Goal: Information Seeking & Learning: Learn about a topic

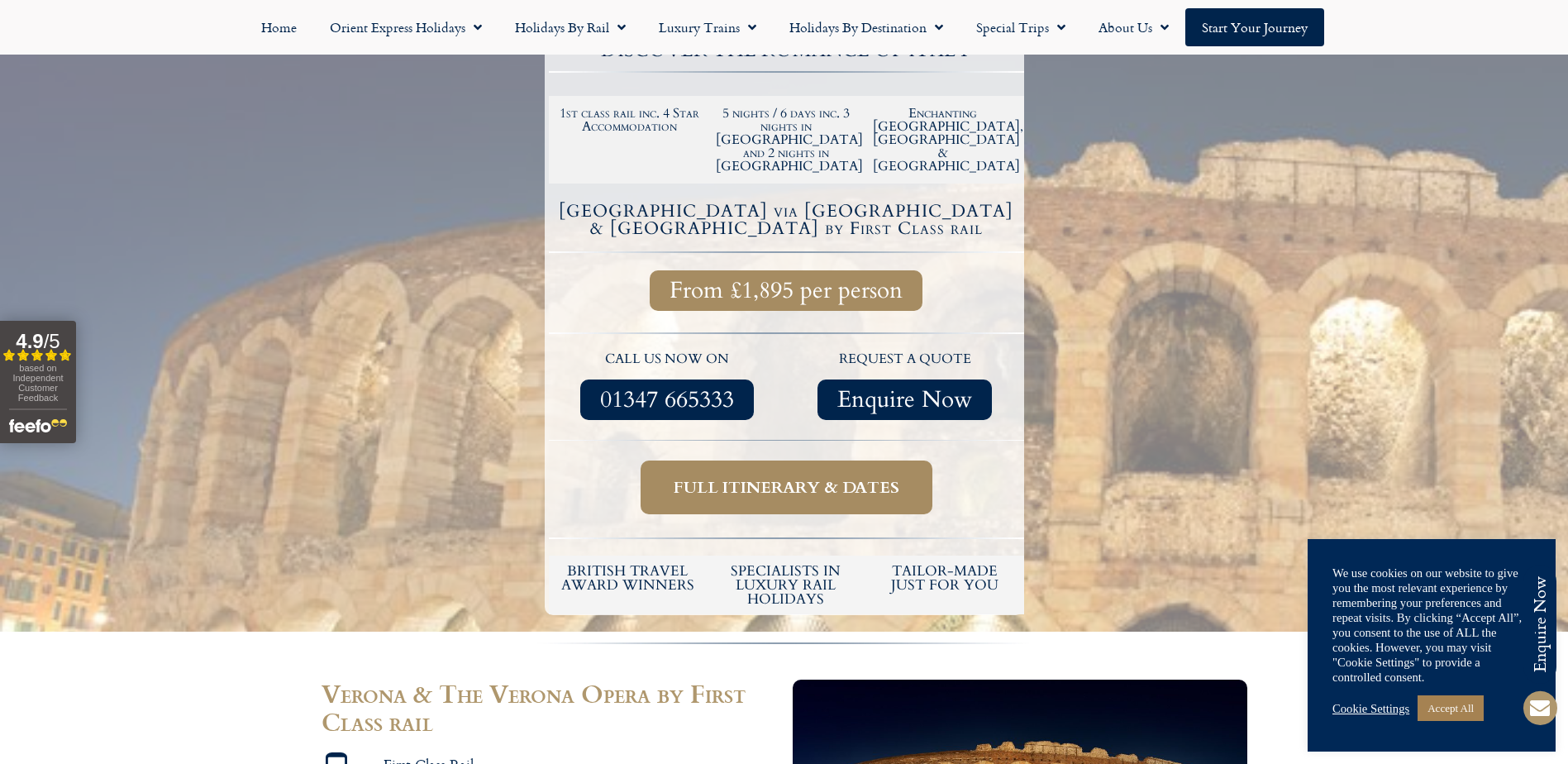
scroll to position [413, 0]
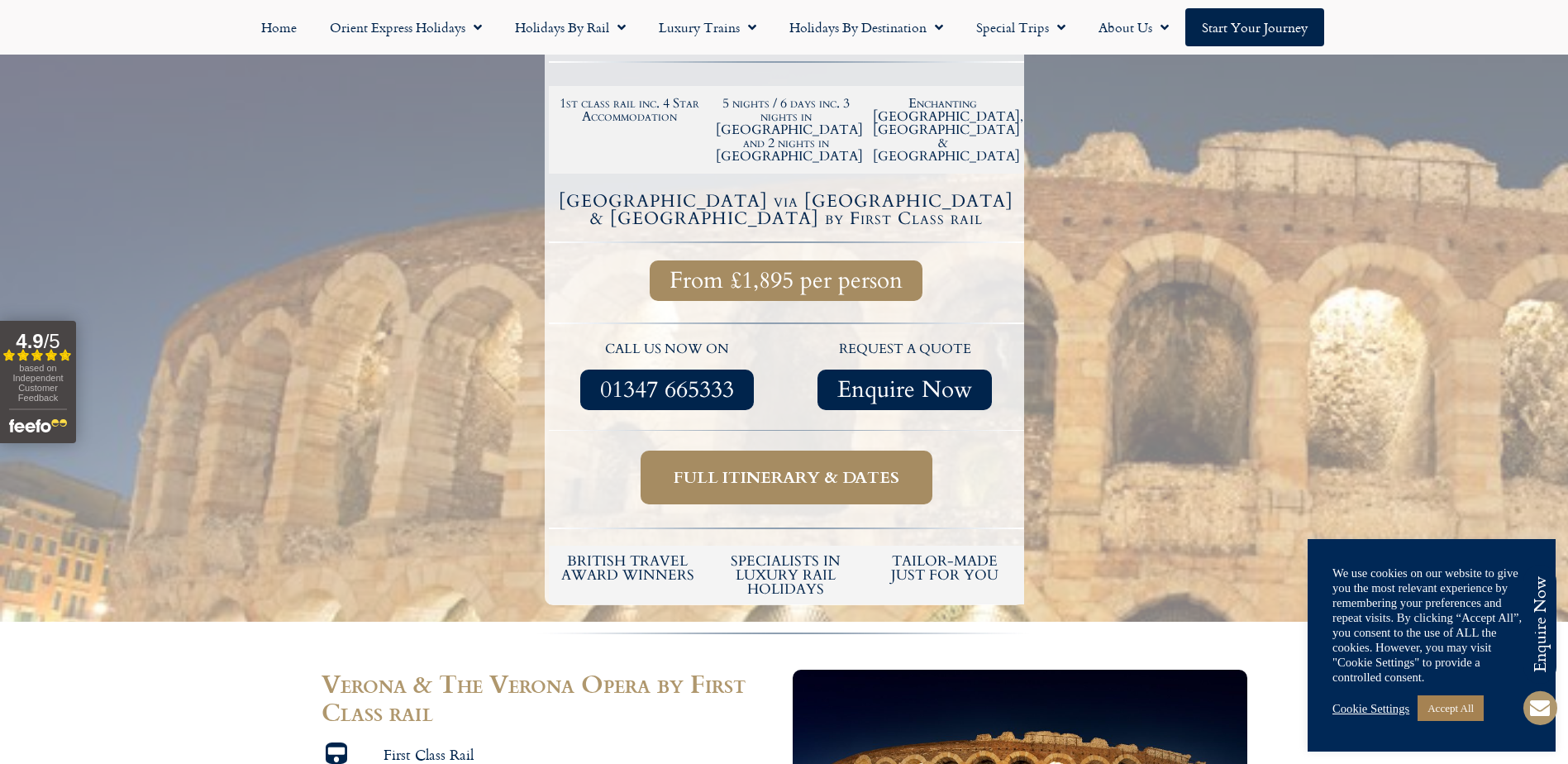
click at [775, 466] on span "Full itinerary & dates" at bounding box center [786, 476] width 225 height 20
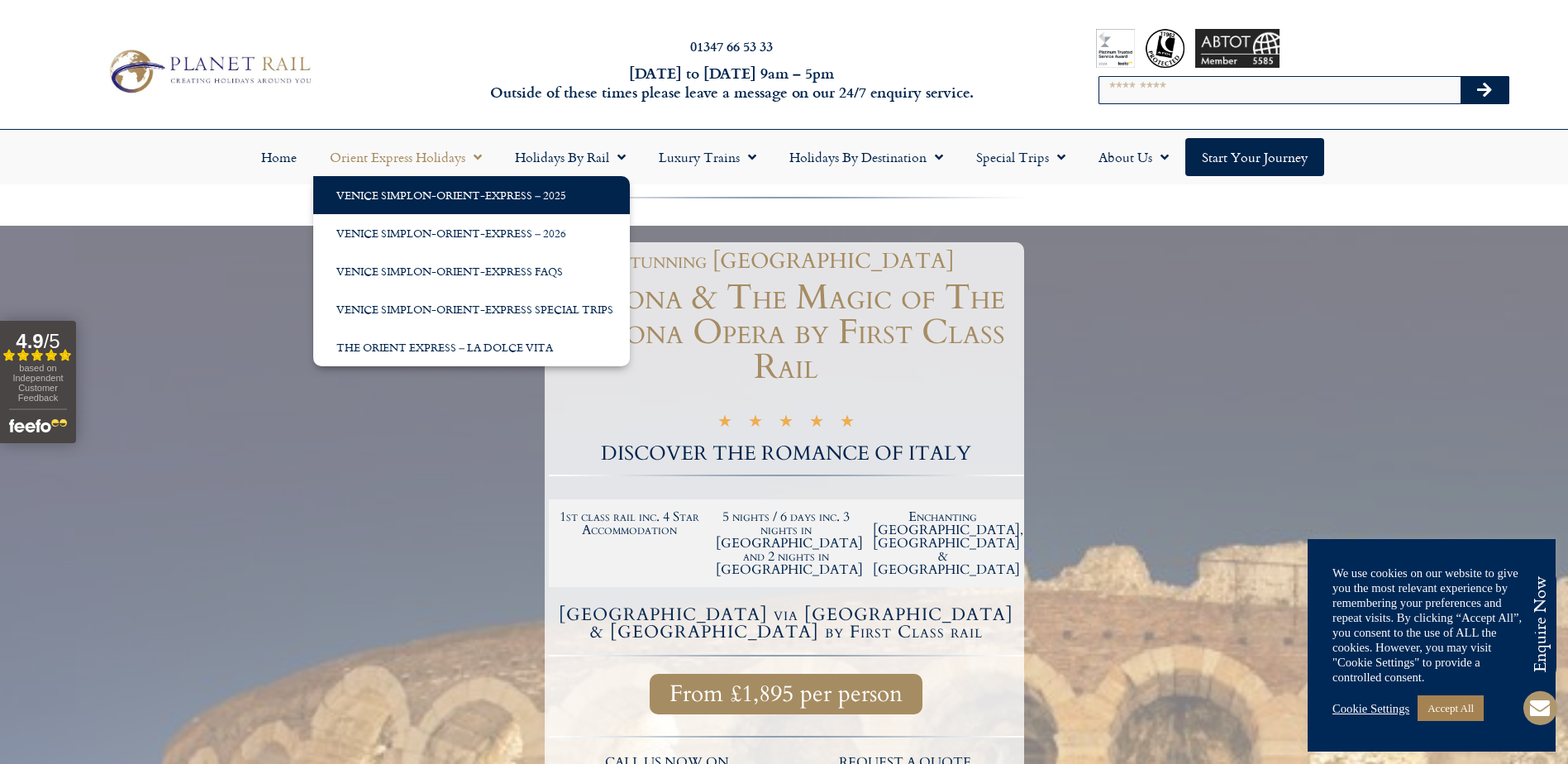
click at [400, 192] on link "Venice Simplon-Orient-Express – 2025" at bounding box center [472, 195] width 317 height 38
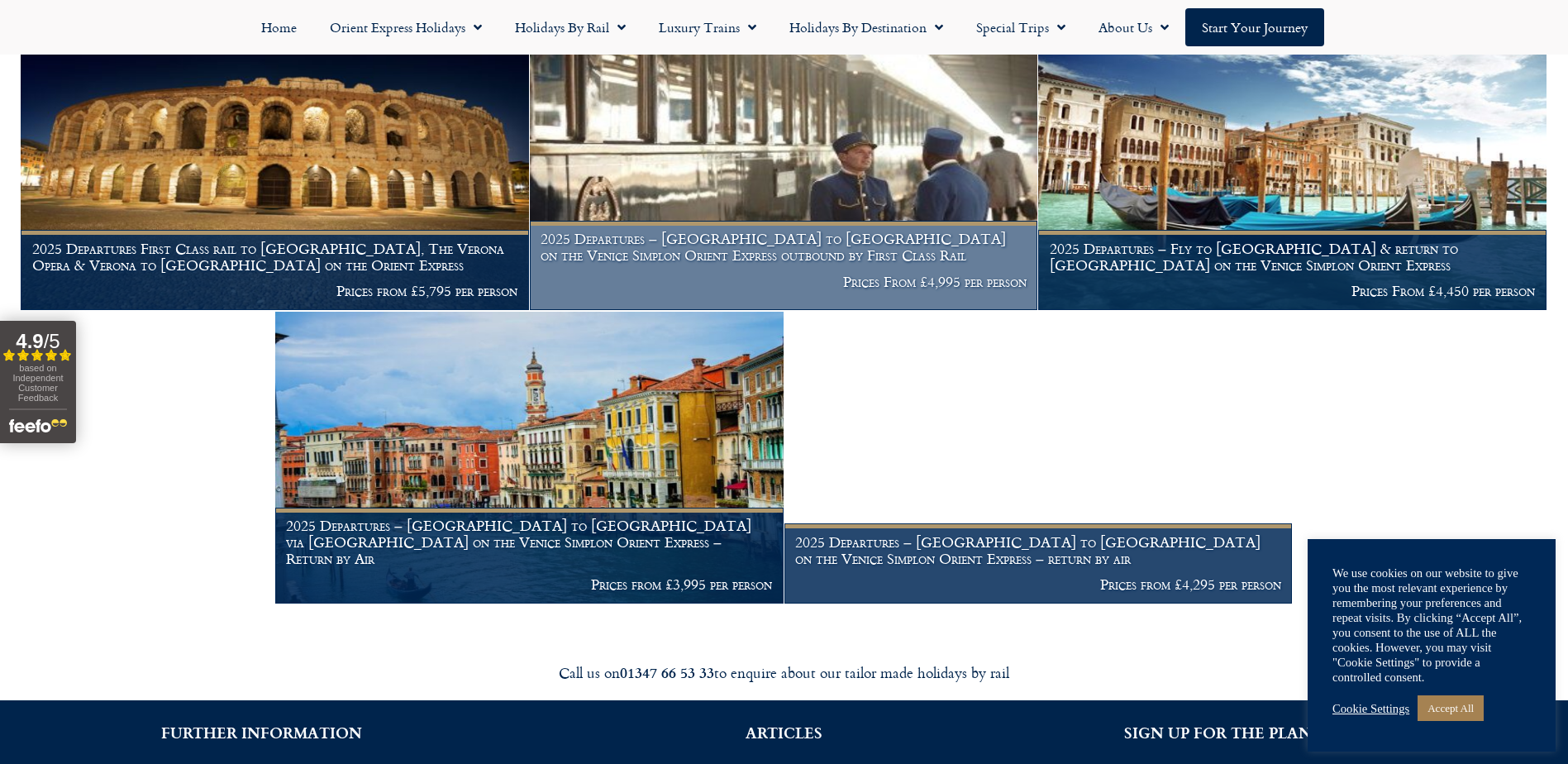
scroll to position [2149, 0]
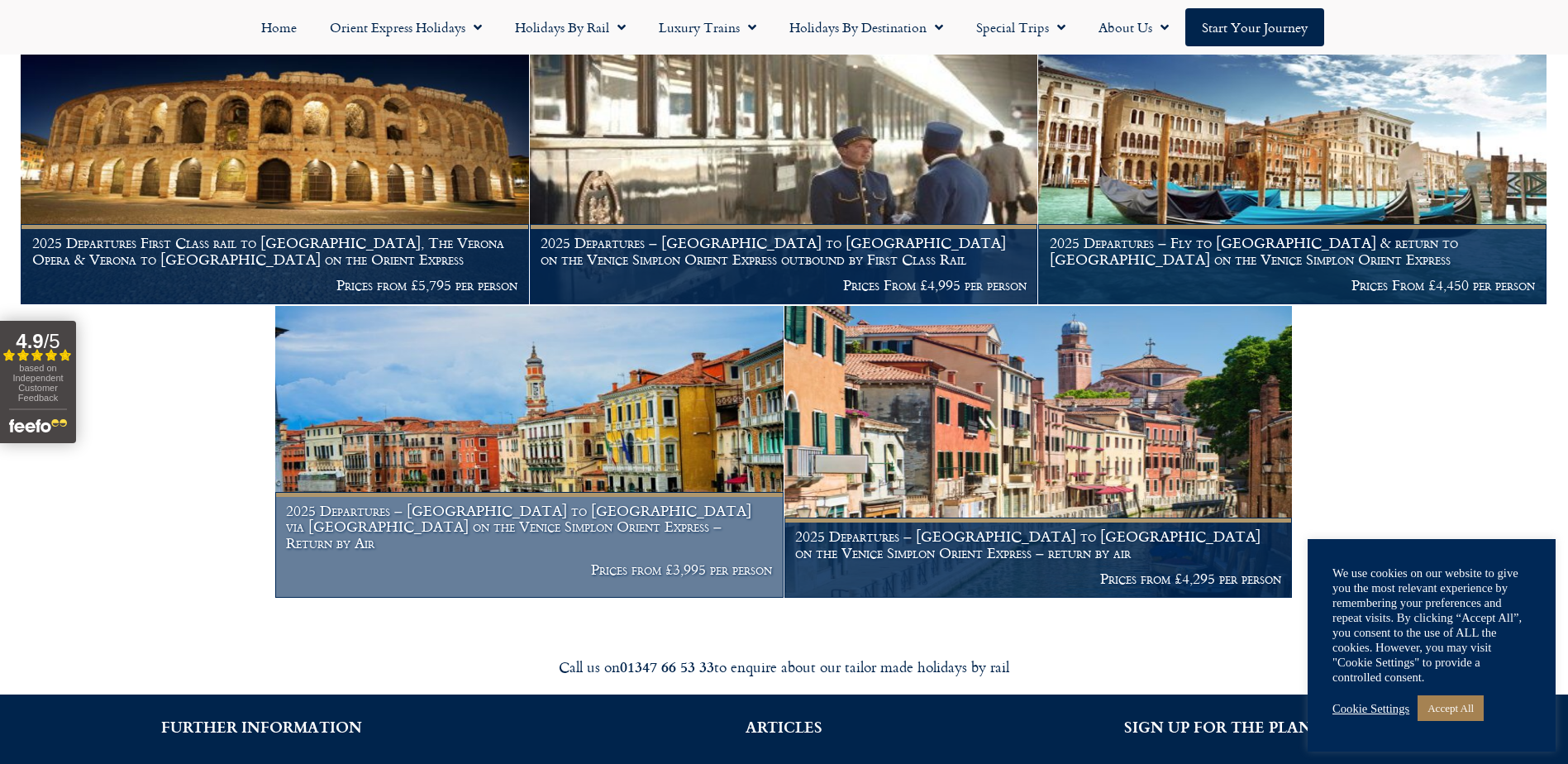
click at [439, 526] on h1 "2025 Departures – London to Venice via Cannes on the Venice Simplon Orient Expr…" at bounding box center [529, 526] width 486 height 48
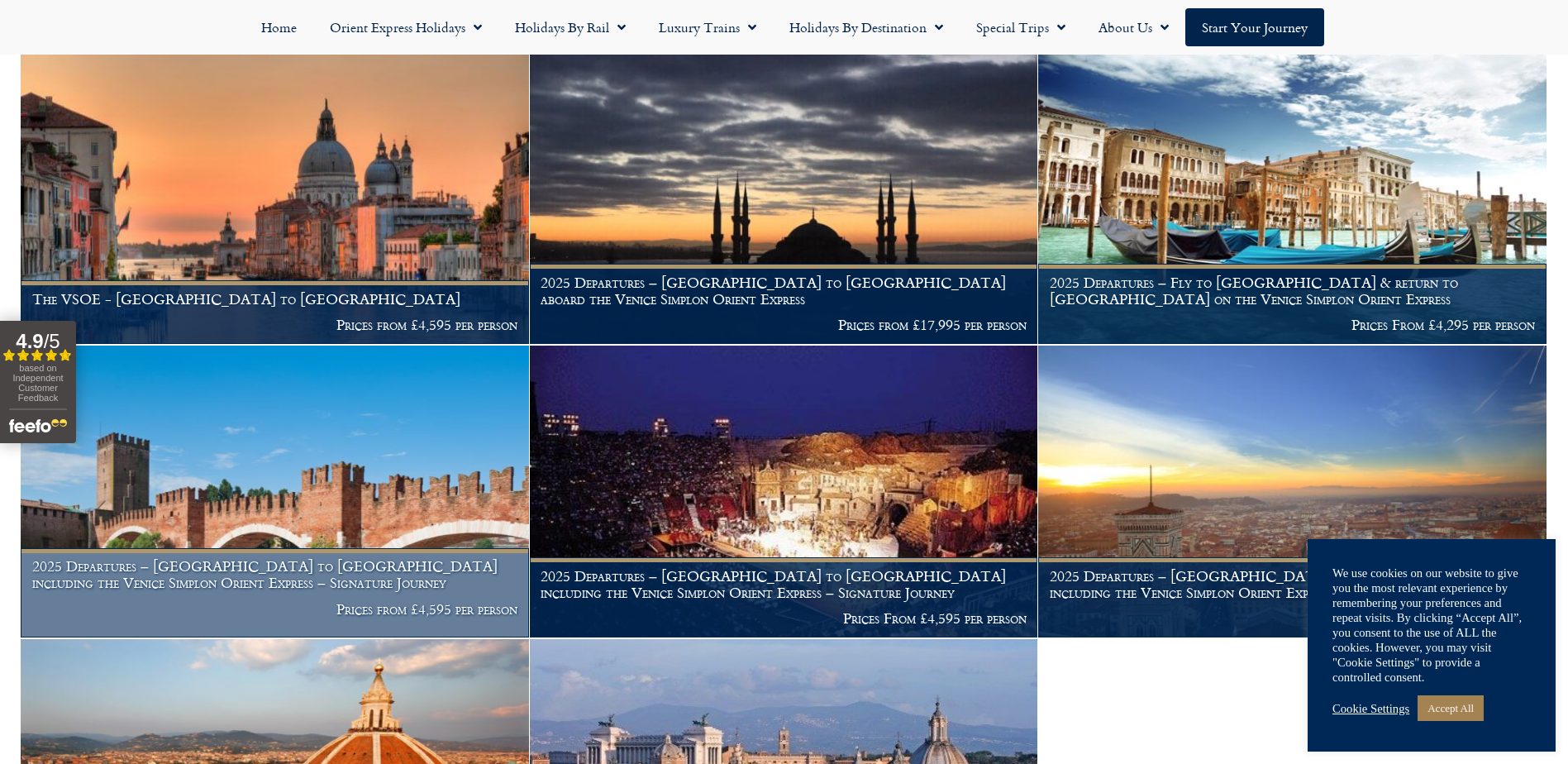
scroll to position [413, 0]
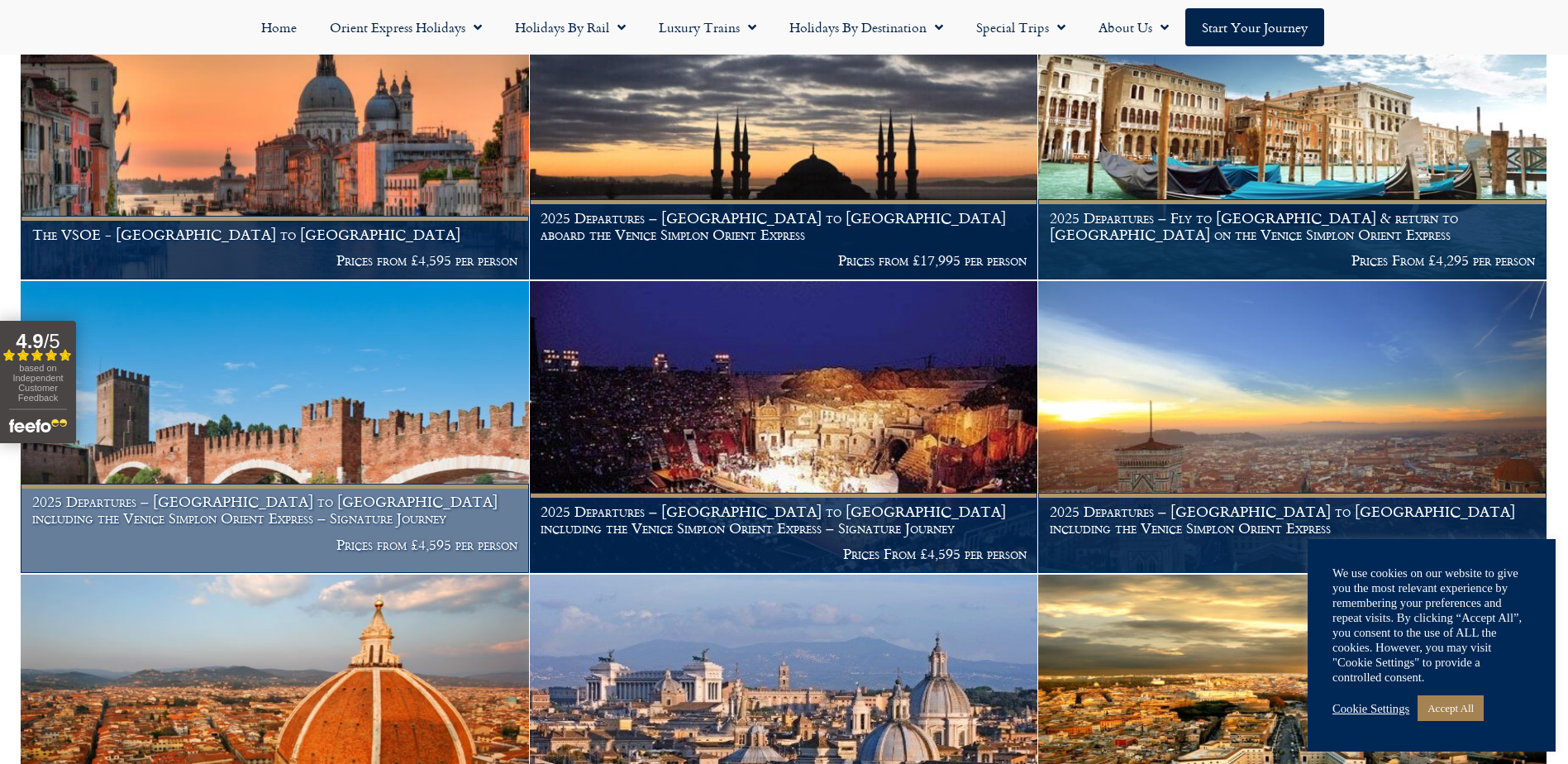
click at [202, 504] on h1 "2025 Departures – London to Verona including the Venice Simplon Orient Express …" at bounding box center [276, 510] width 486 height 33
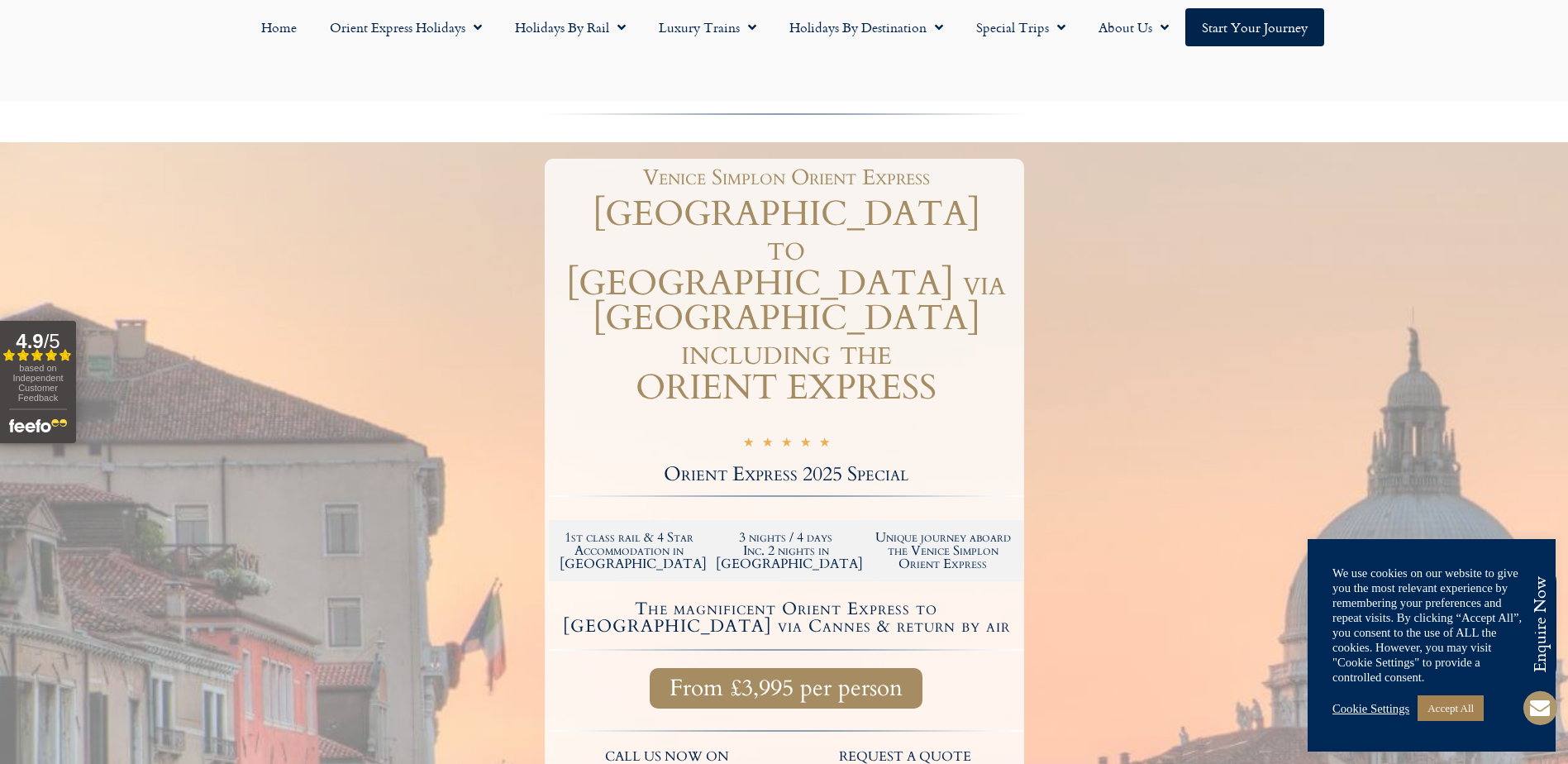
scroll to position [83, 0]
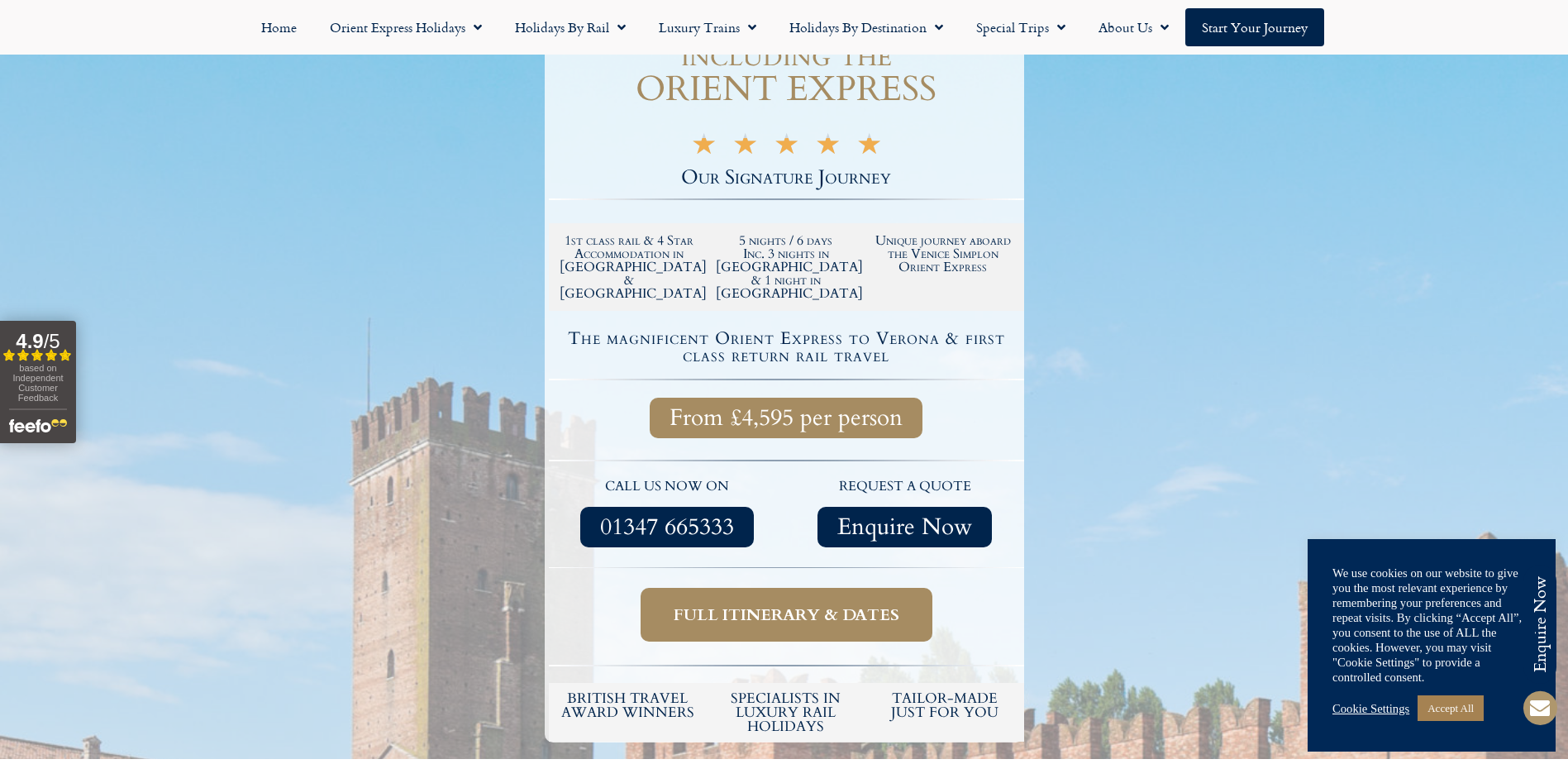
scroll to position [331, 0]
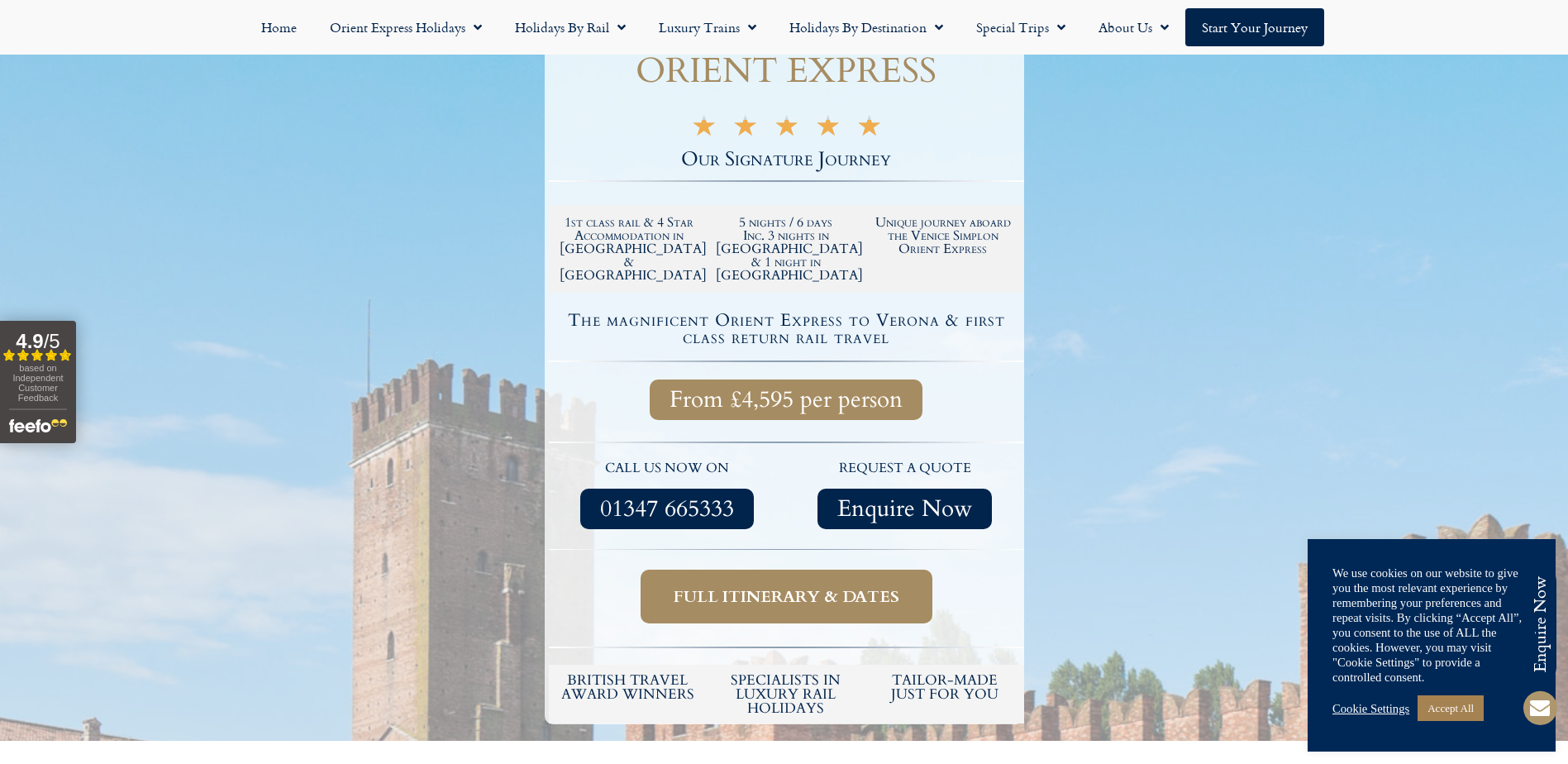
click at [750, 586] on span "Full itinerary & dates" at bounding box center [786, 596] width 225 height 20
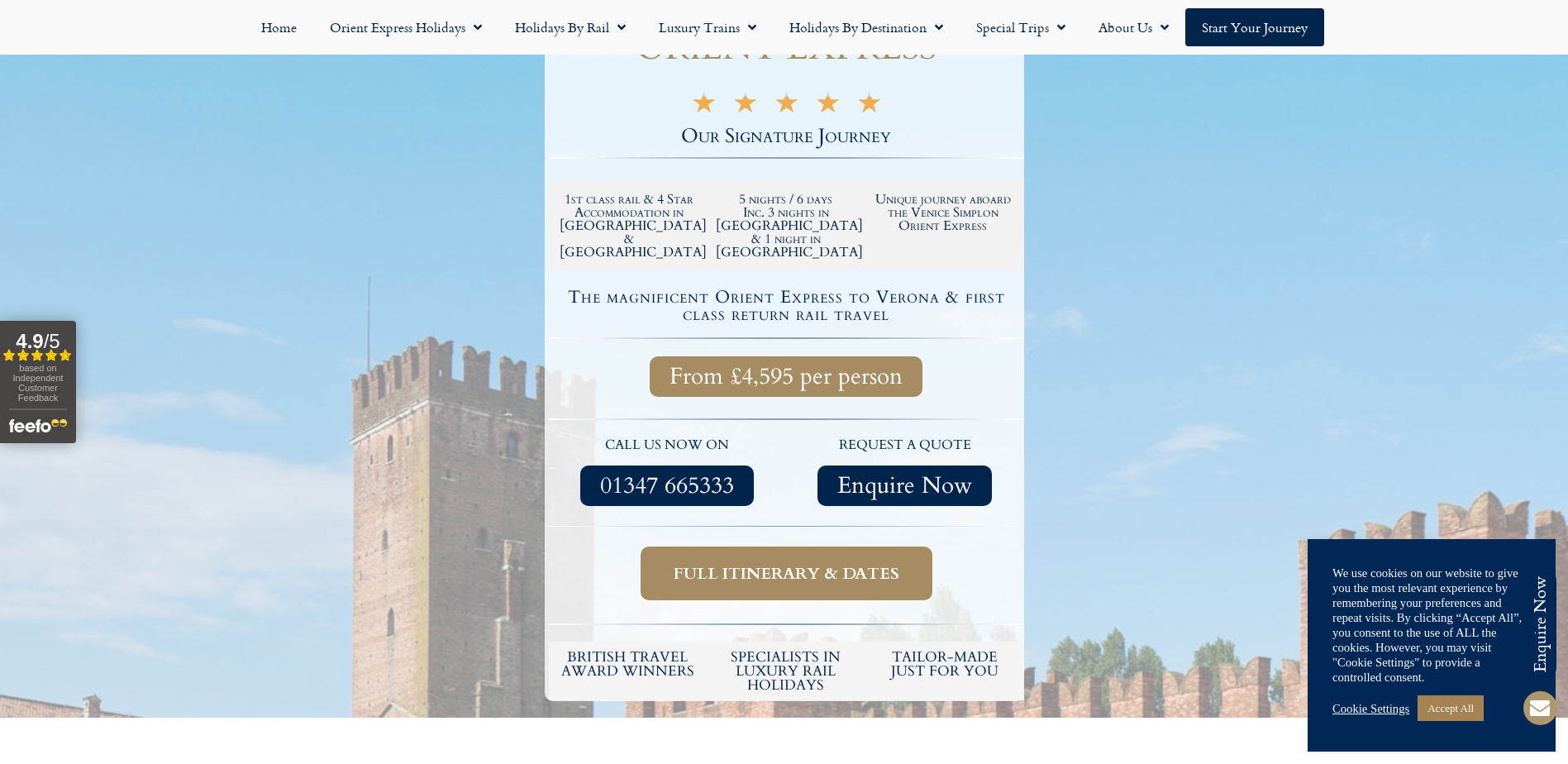
scroll to position [272, 0]
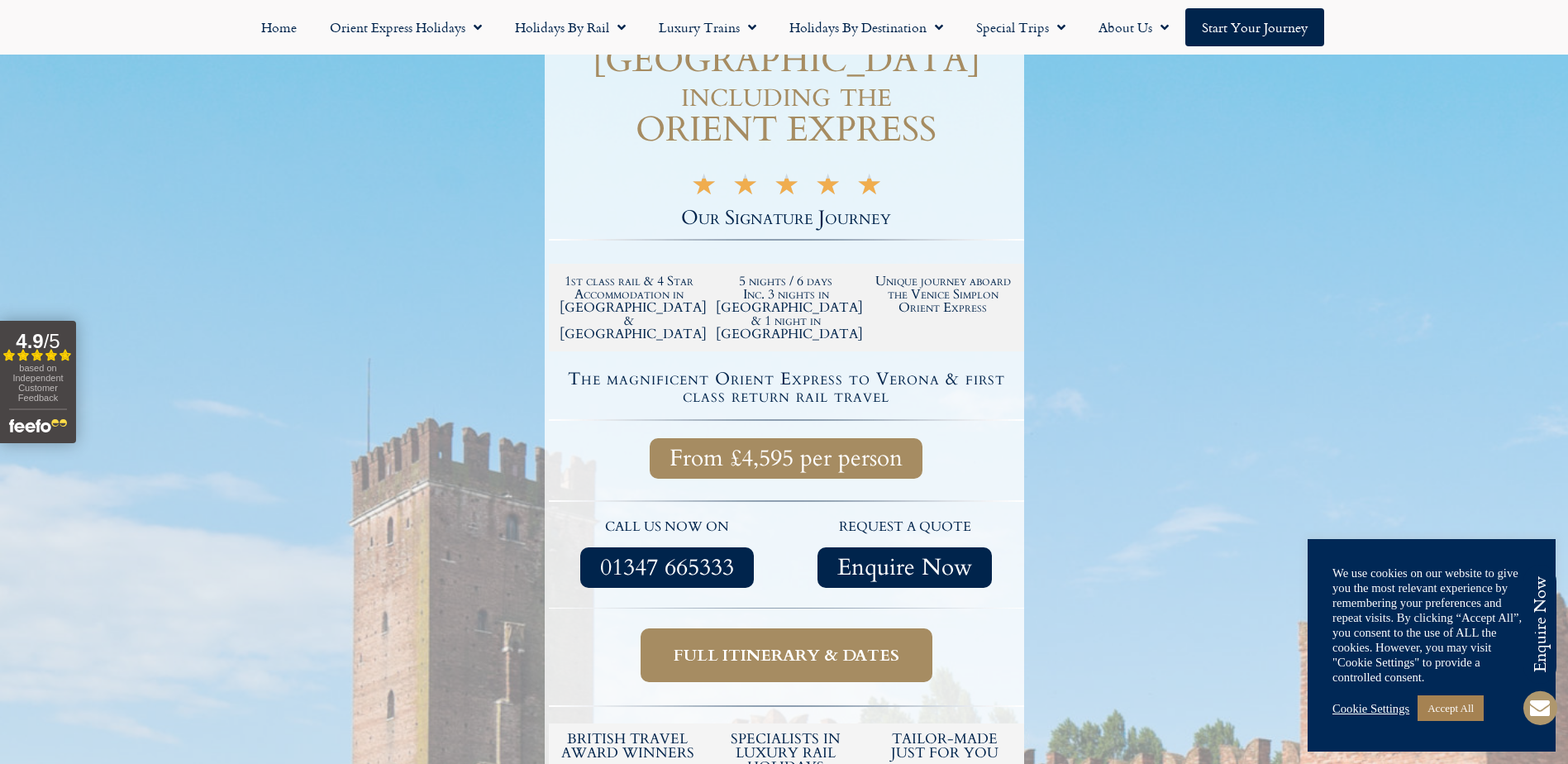
click at [771, 644] on span "Full itinerary & dates" at bounding box center [786, 654] width 225 height 20
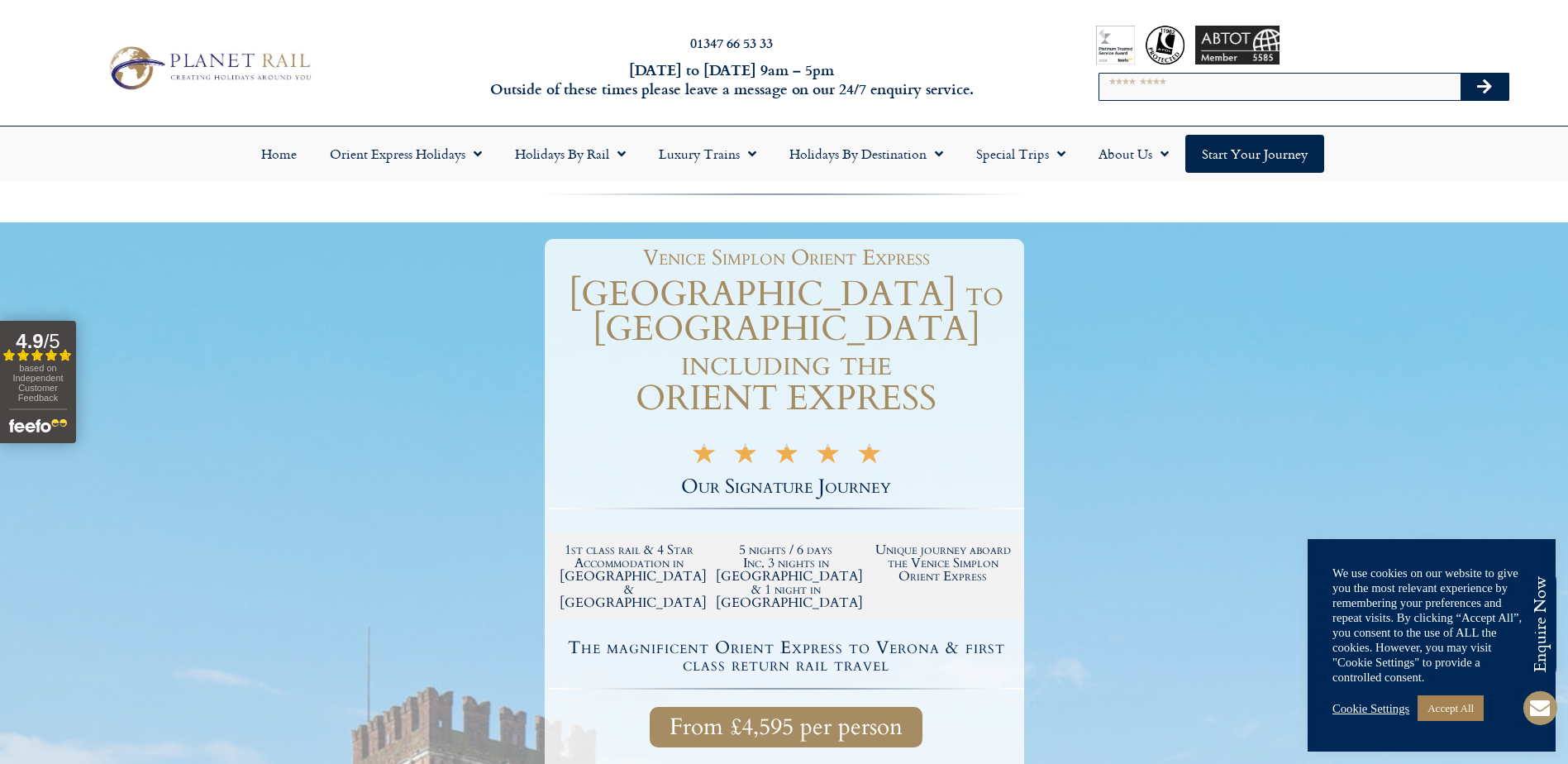
scroll to position [0, 0]
